Goal: Use online tool/utility

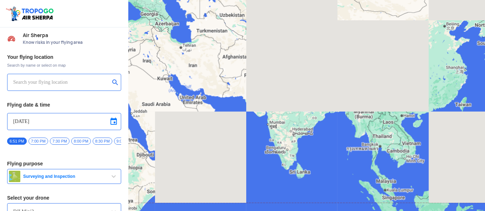
click at [58, 85] on input "text" at bounding box center [61, 82] width 97 height 9
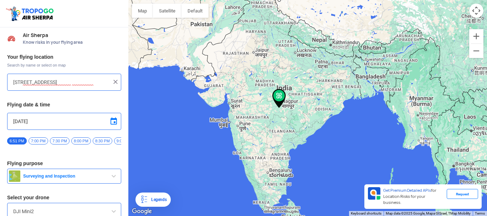
scroll to position [0, 34]
type input "[STREET_ADDRESS]"
click at [114, 78] on img at bounding box center [115, 81] width 7 height 7
click at [46, 83] on input "text" at bounding box center [61, 82] width 97 height 9
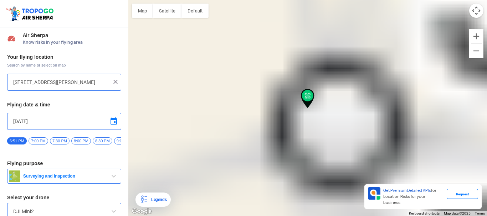
type input "[STREET_ADDRESS][PERSON_NAME]"
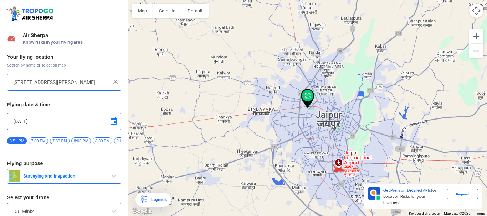
scroll to position [35, 0]
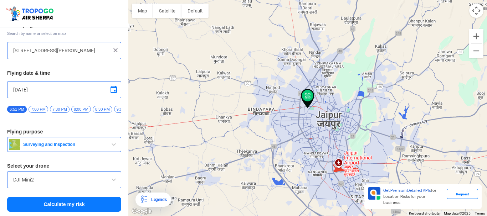
click at [107, 182] on input "DJI Mini2" at bounding box center [64, 180] width 102 height 9
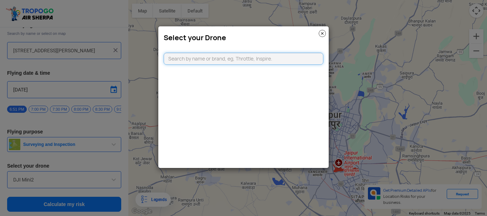
click at [207, 61] on input "text" at bounding box center [244, 59] width 160 height 12
click at [322, 33] on img at bounding box center [322, 33] width 7 height 7
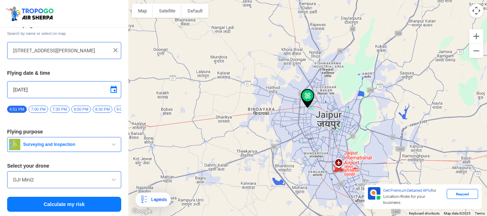
click at [32, 207] on button "Calculate my risk" at bounding box center [64, 204] width 114 height 15
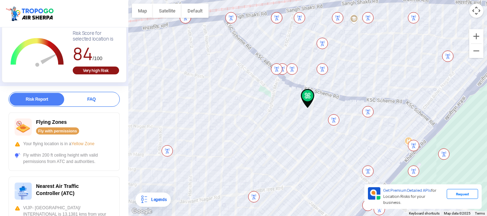
scroll to position [107, 0]
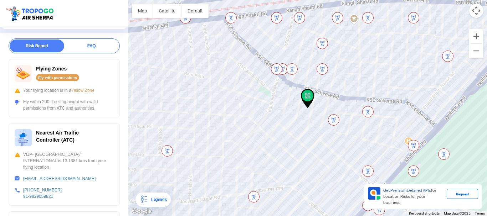
click at [290, 66] on img at bounding box center [291, 68] width 11 height 11
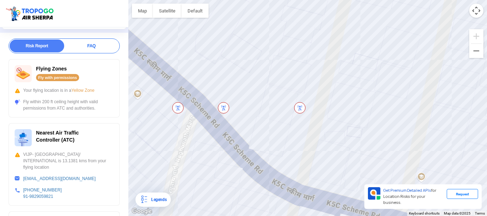
click at [301, 107] on img at bounding box center [299, 107] width 11 height 11
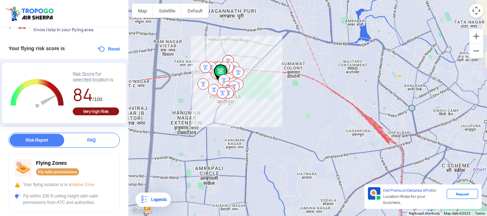
scroll to position [0, 0]
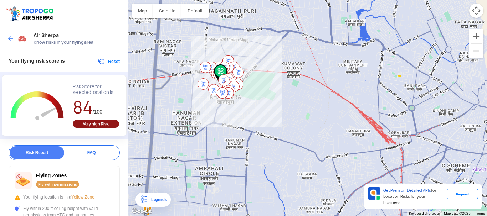
click at [97, 58] on button "Reset" at bounding box center [108, 61] width 22 height 9
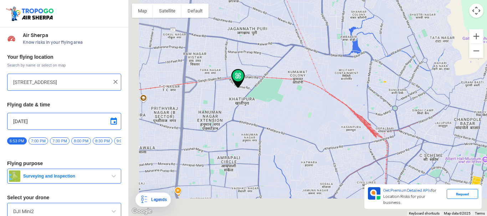
type input "[STREET_ADDRESS][PERSON_NAME]"
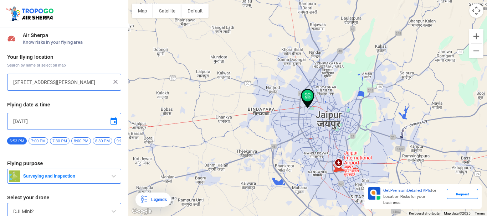
click at [56, 139] on span "7:30 PM" at bounding box center [60, 141] width 20 height 7
click at [82, 175] on button "Surveying and Inspection" at bounding box center [64, 176] width 114 height 15
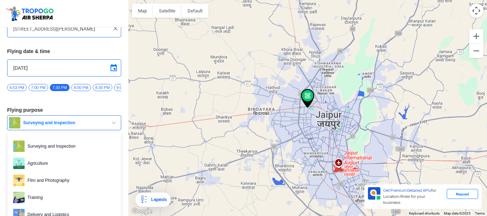
scroll to position [71, 0]
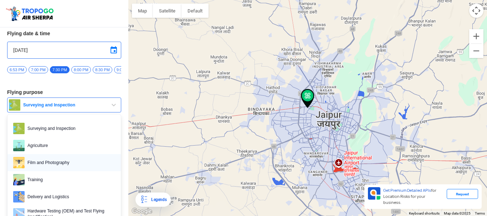
click at [65, 164] on span "Film and Photography" at bounding box center [70, 162] width 91 height 11
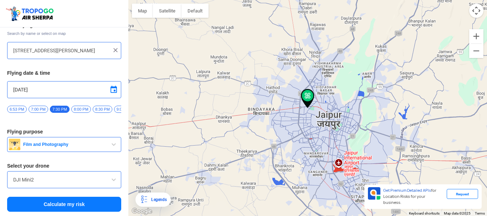
scroll to position [35, 0]
click at [71, 203] on button "Calculate my risk" at bounding box center [64, 204] width 114 height 15
